Goal: Find specific page/section: Find specific page/section

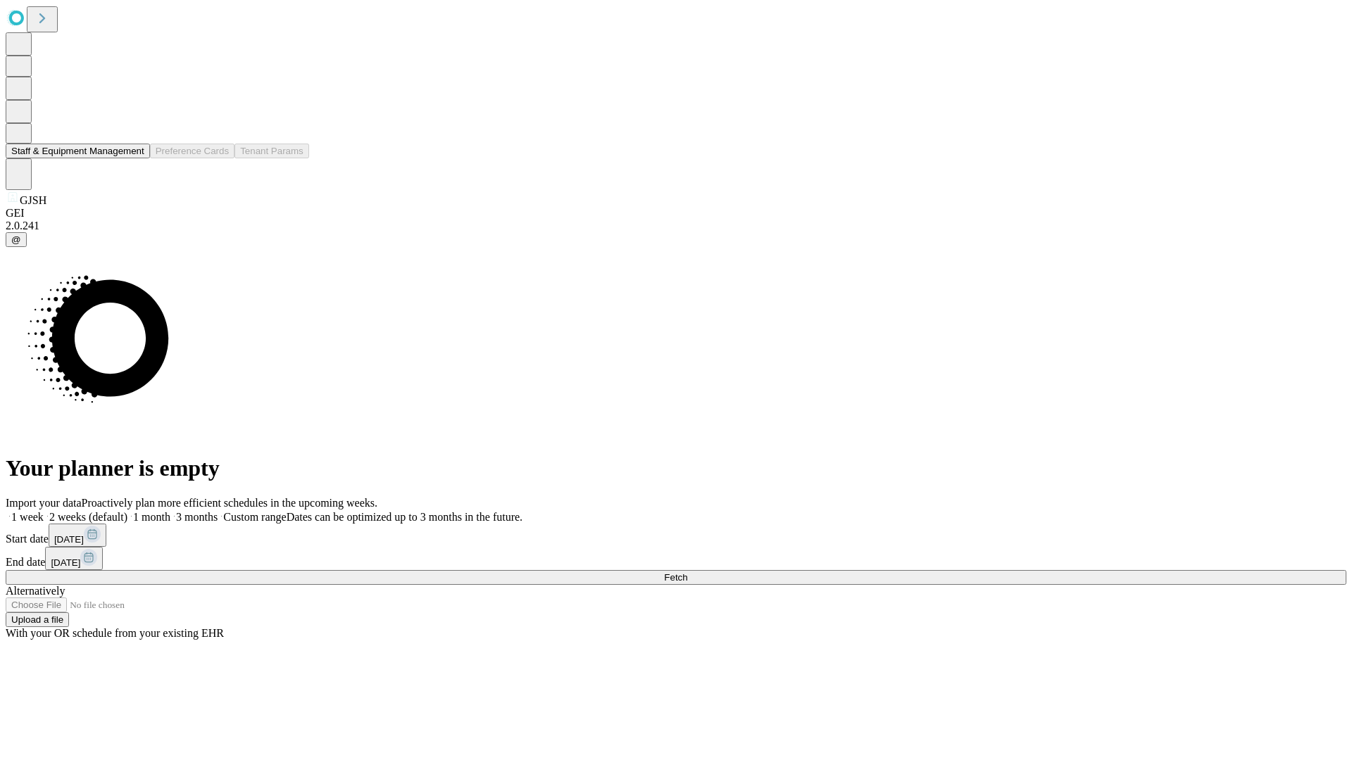
click at [134, 158] on button "Staff & Equipment Management" at bounding box center [78, 151] width 144 height 15
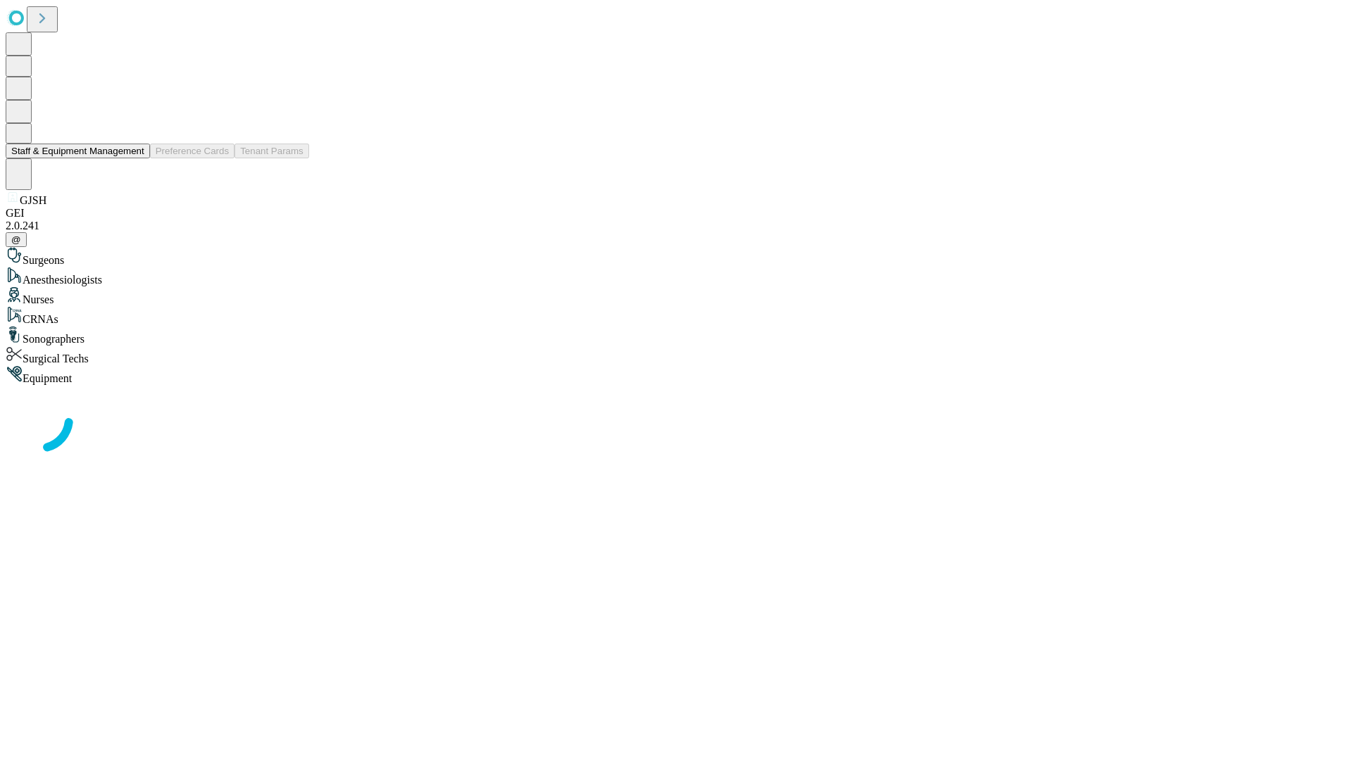
click at [134, 158] on button "Staff & Equipment Management" at bounding box center [78, 151] width 144 height 15
